Goal: Navigation & Orientation: Go to known website

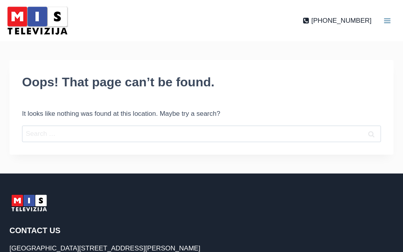
click at [34, 204] on img at bounding box center [28, 203] width 39 height 20
